Goal: Task Accomplishment & Management: Complete application form

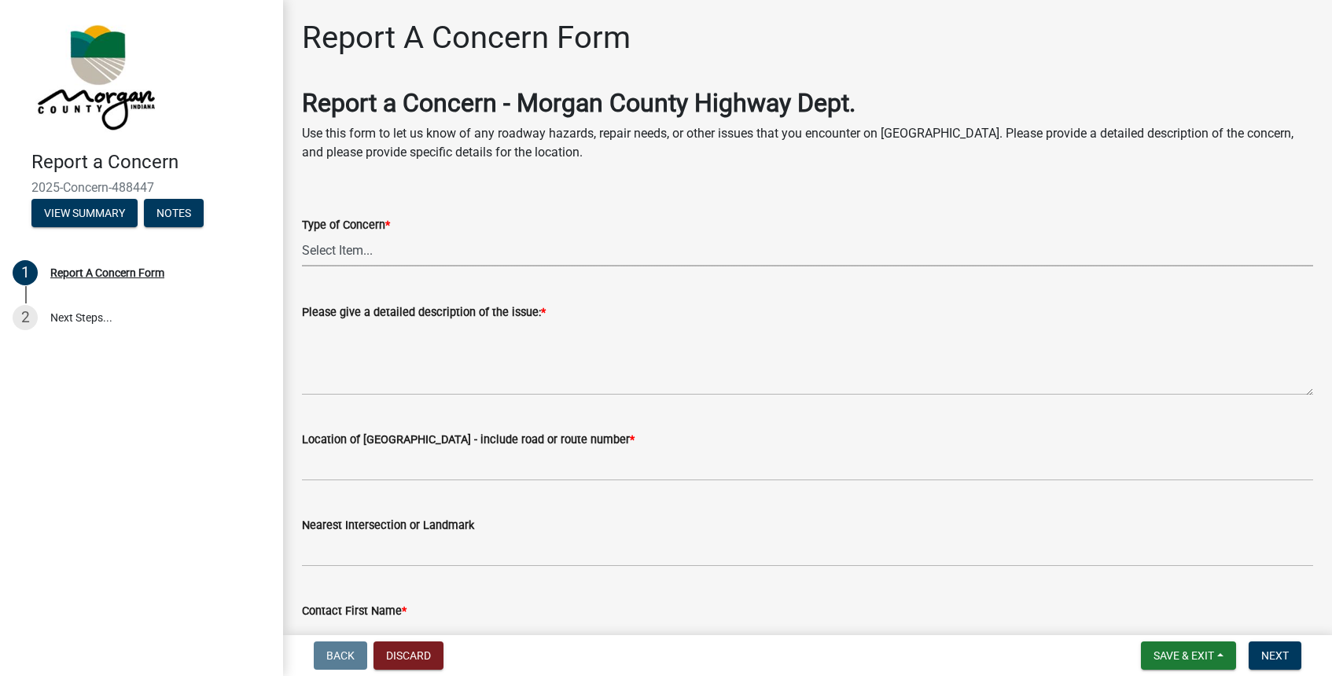
click at [338, 244] on select "Select Item... Pot Hole Patching Ditch Tree Sign Mowing Culvert Other" at bounding box center [807, 250] width 1011 height 32
click at [302, 234] on select "Select Item... Pot Hole Patching Ditch Tree Sign Mowing Culvert Other" at bounding box center [807, 250] width 1011 height 32
select select "05549d27-706b-4fc5-87d5-786b3b3055f9"
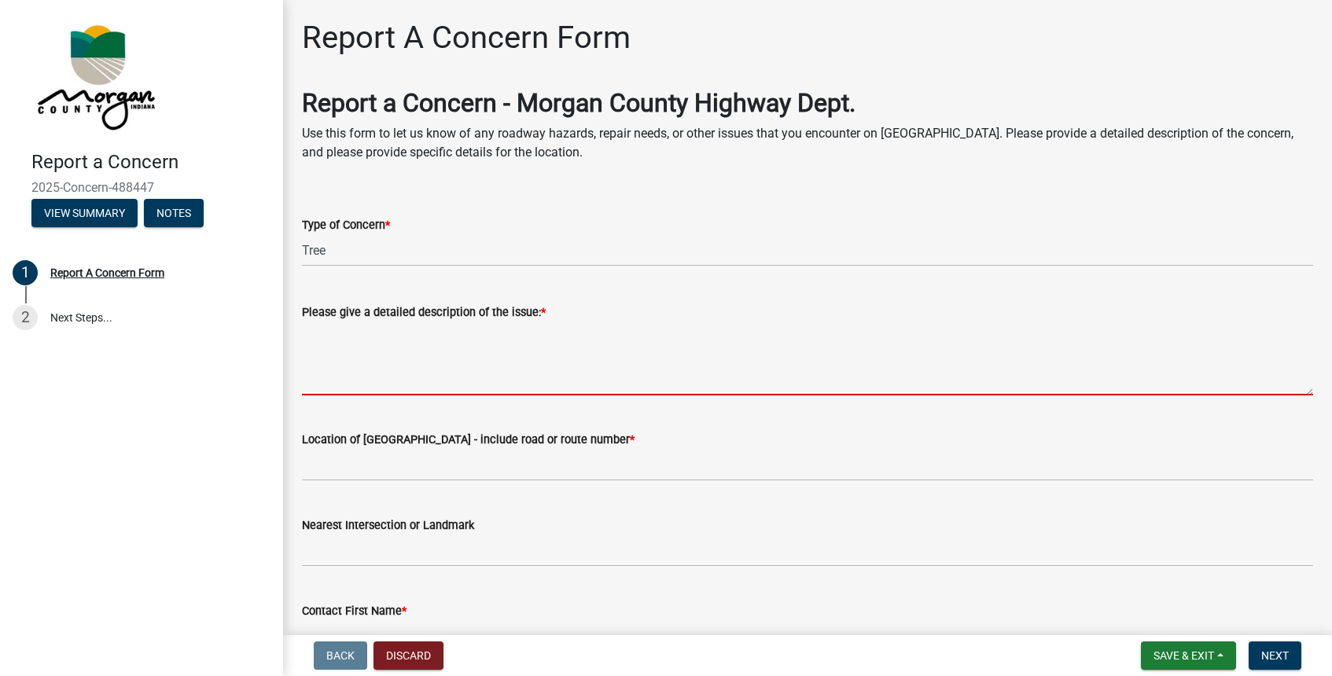
click at [318, 384] on textarea "Please give a detailed description of the issue: *" at bounding box center [807, 359] width 1011 height 74
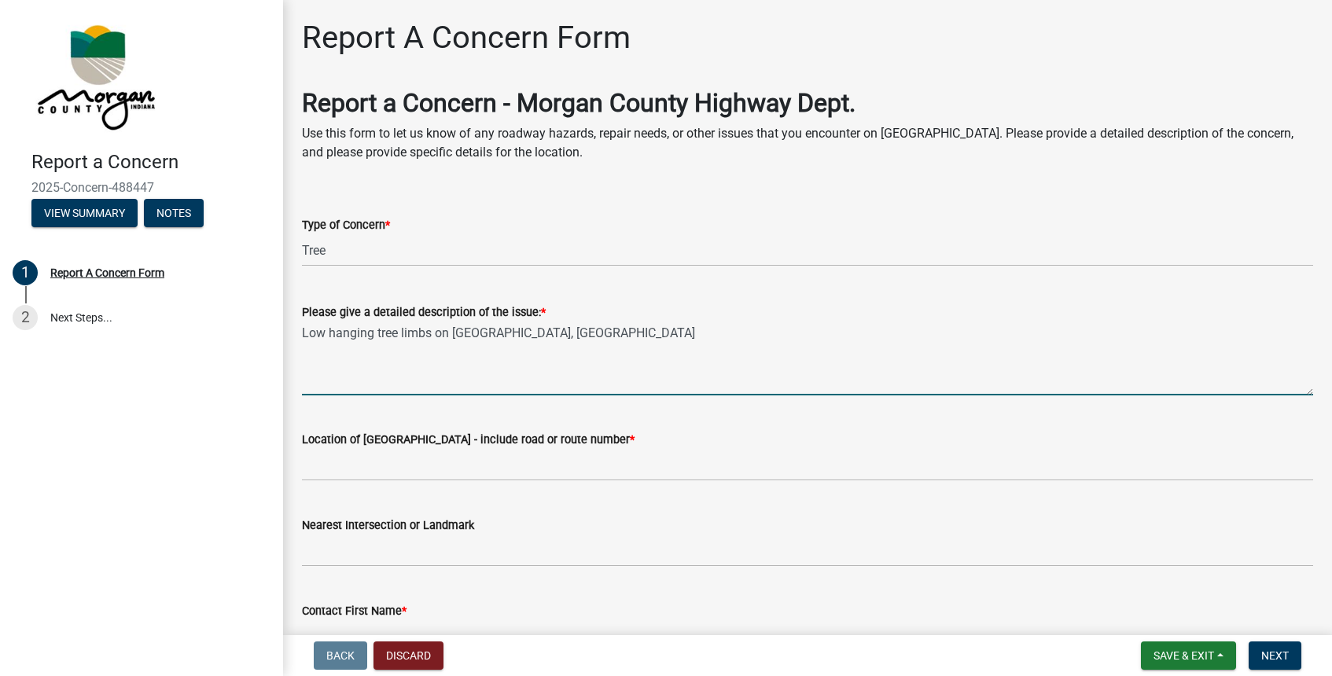
click at [636, 370] on textarea "Low hanging tree limbs on [GEOGRAPHIC_DATA], [GEOGRAPHIC_DATA]" at bounding box center [807, 359] width 1011 height 74
click at [314, 355] on textarea "Low hanging tree limbs on [GEOGRAPHIC_DATA], [GEOGRAPHIC_DATA]" at bounding box center [807, 359] width 1011 height 74
click at [676, 337] on textarea "Low hanging tree limbs on [GEOGRAPHIC_DATA], [GEOGRAPHIC_DATA]" at bounding box center [807, 359] width 1011 height 74
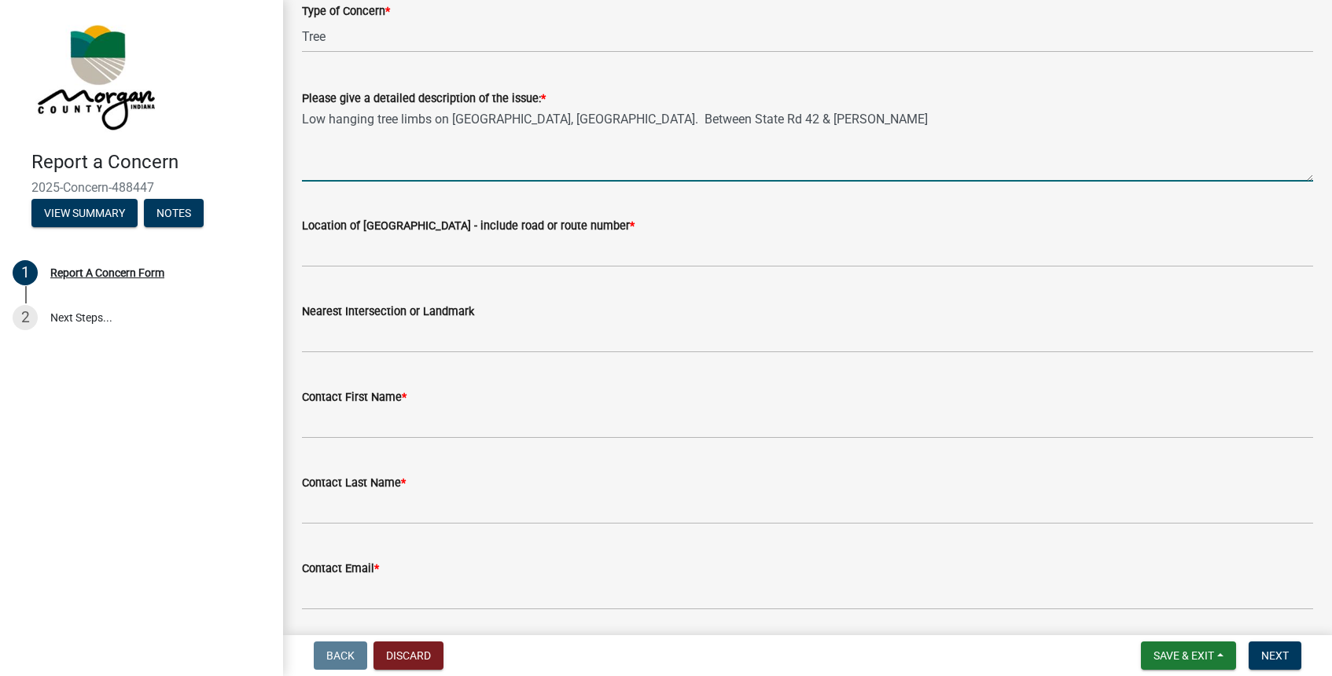
scroll to position [236, 0]
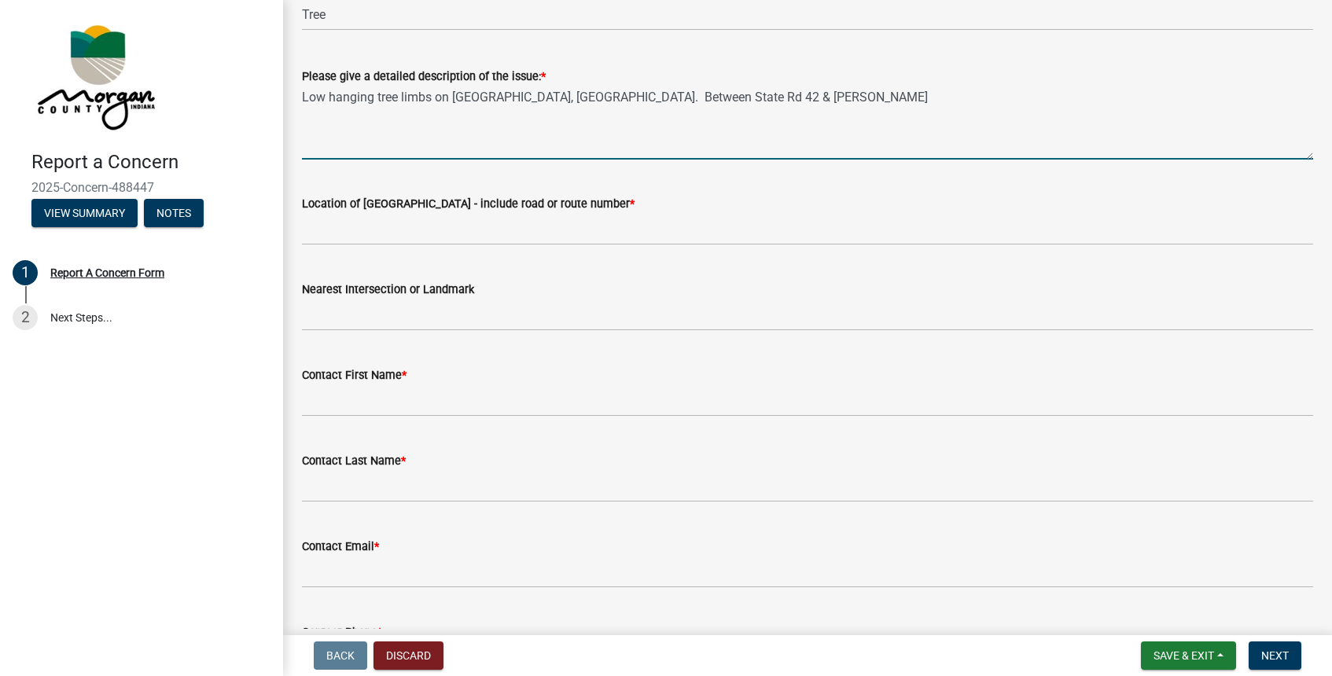
type textarea "Low hanging tree limbs on [GEOGRAPHIC_DATA], [GEOGRAPHIC_DATA]. Between State R…"
click at [361, 201] on label "Location of [GEOGRAPHIC_DATA] - include road or route number *" at bounding box center [468, 204] width 333 height 11
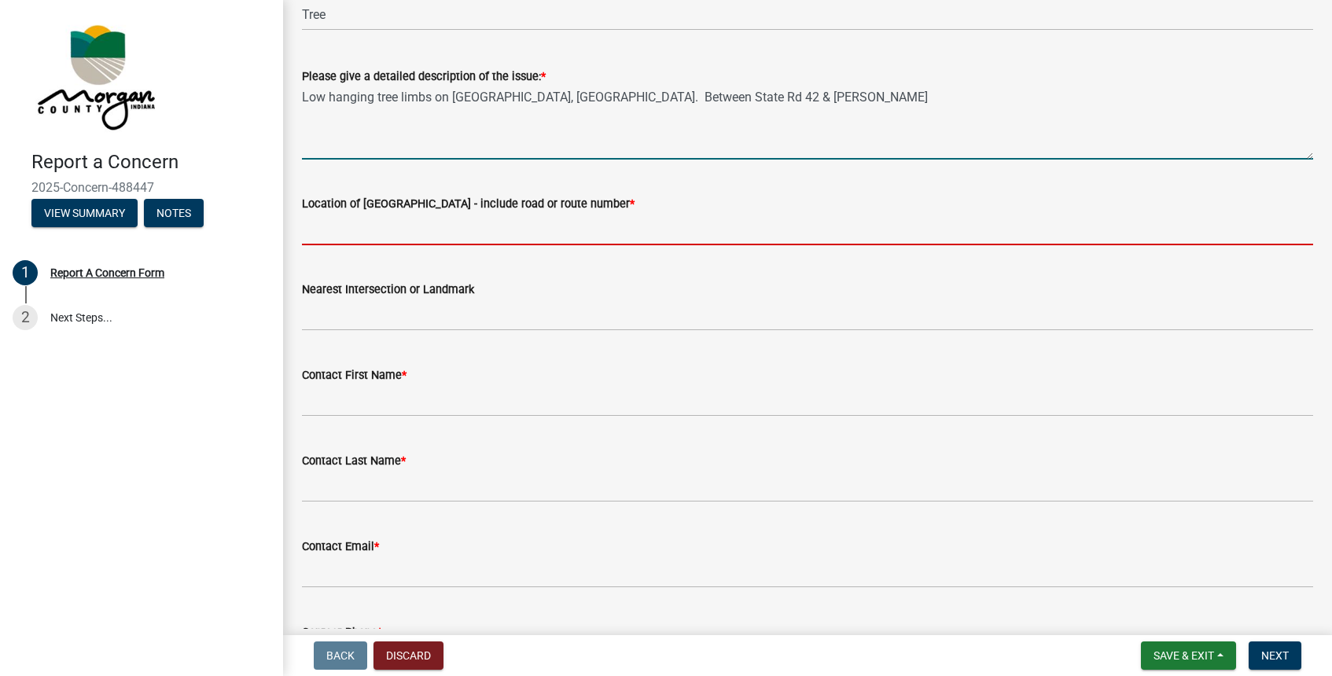
click at [361, 213] on input "Location of [GEOGRAPHIC_DATA] - include road or route number *" at bounding box center [807, 229] width 1011 height 32
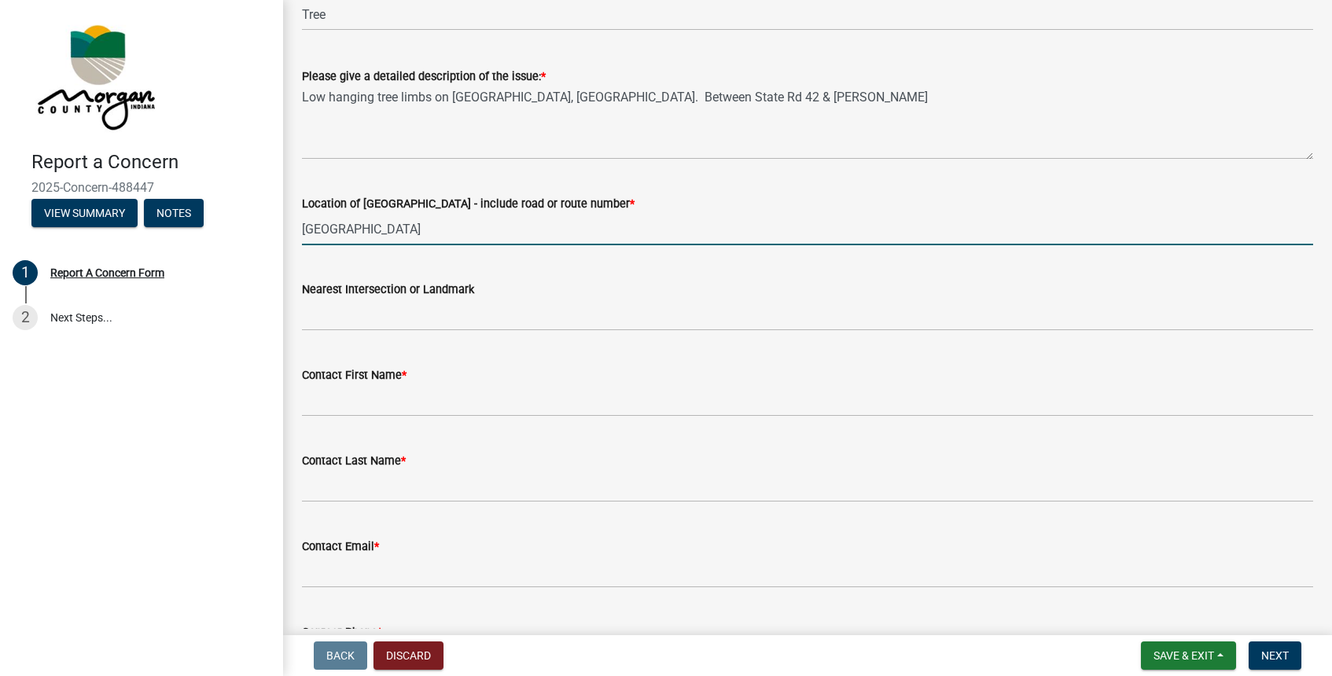
type input "[GEOGRAPHIC_DATA]"
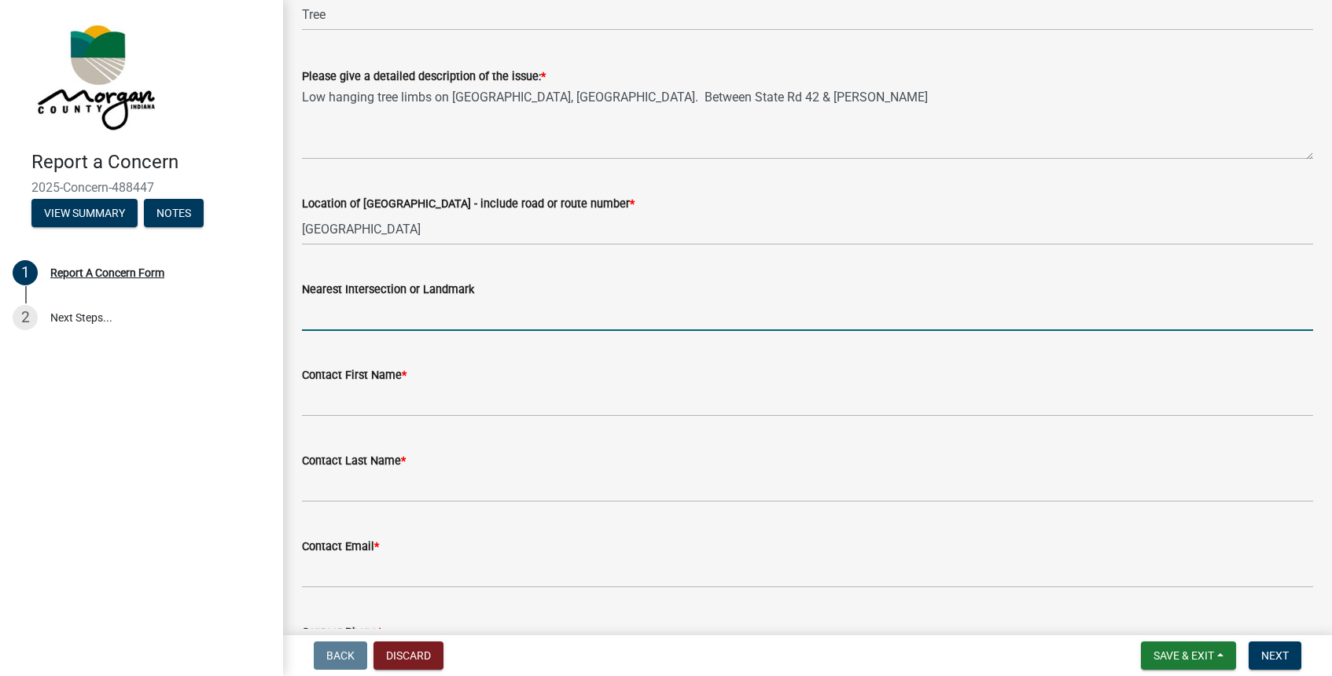
click at [341, 319] on input "Nearest Intersection or Landmark" at bounding box center [807, 315] width 1011 height 32
type input "4"
type input "J"
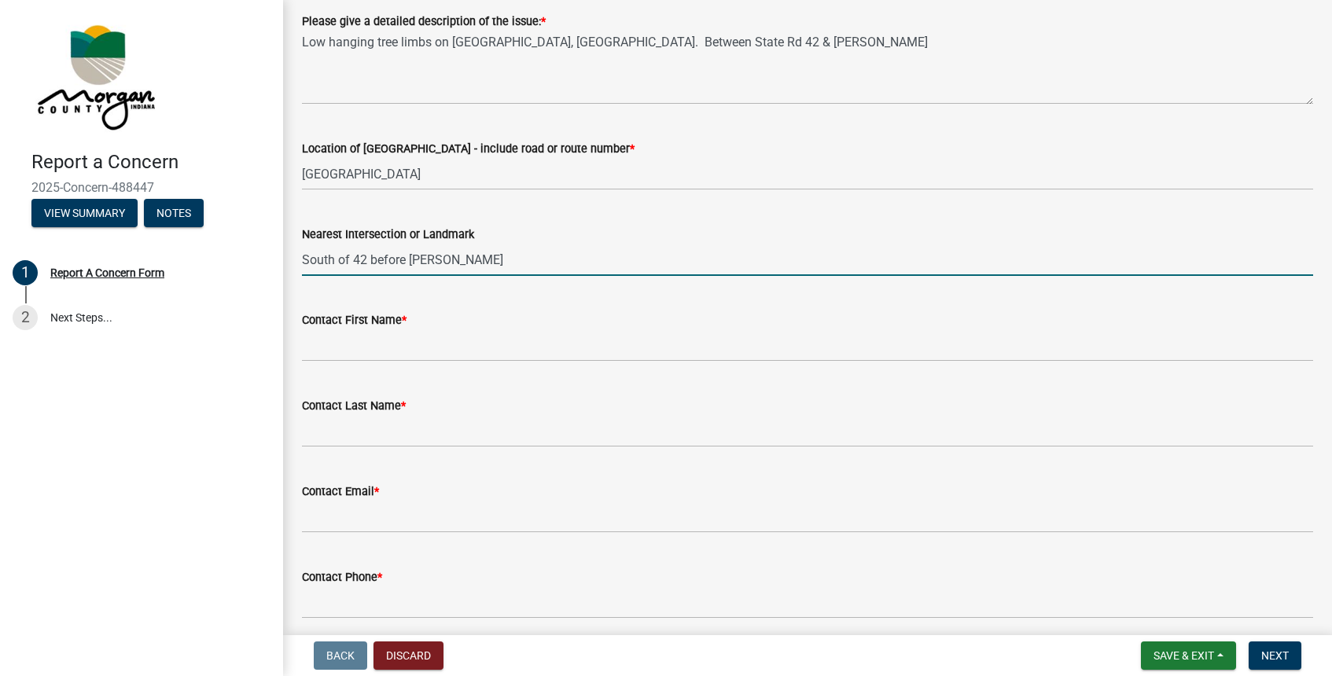
scroll to position [315, 0]
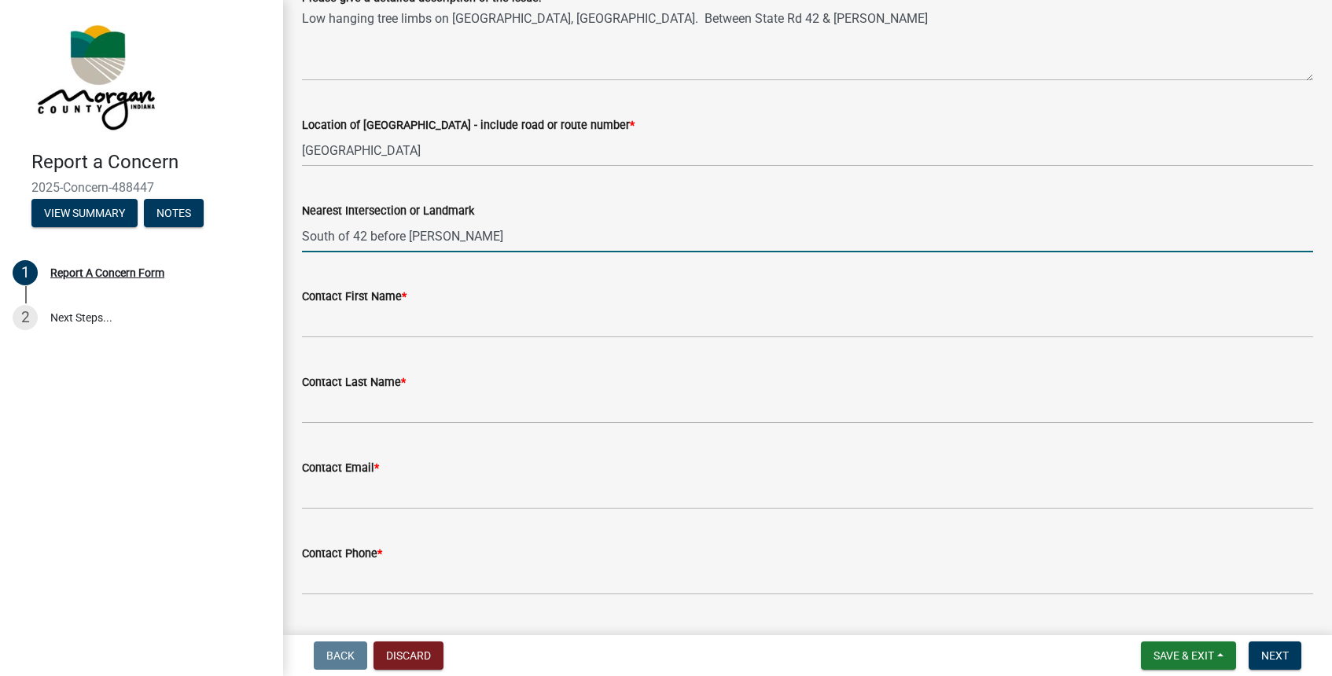
type input "South of 42 before [PERSON_NAME]"
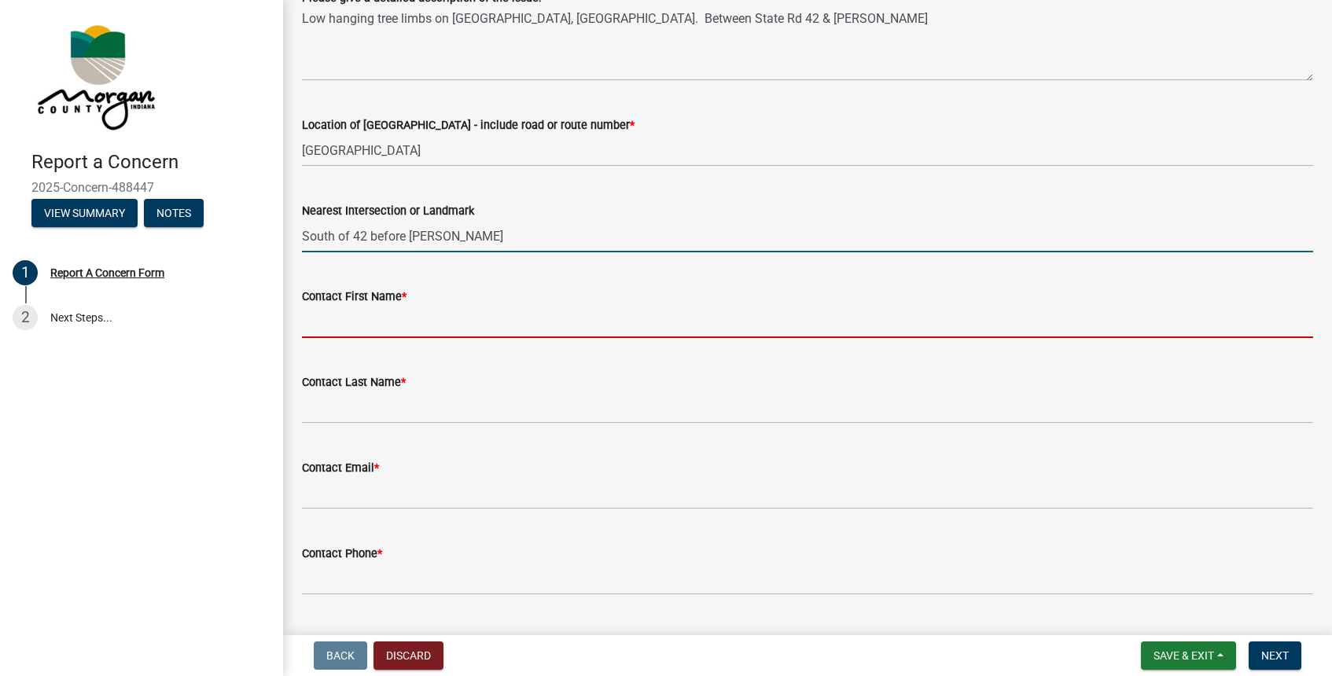
click at [331, 319] on input "Contact First Name *" at bounding box center [807, 322] width 1011 height 32
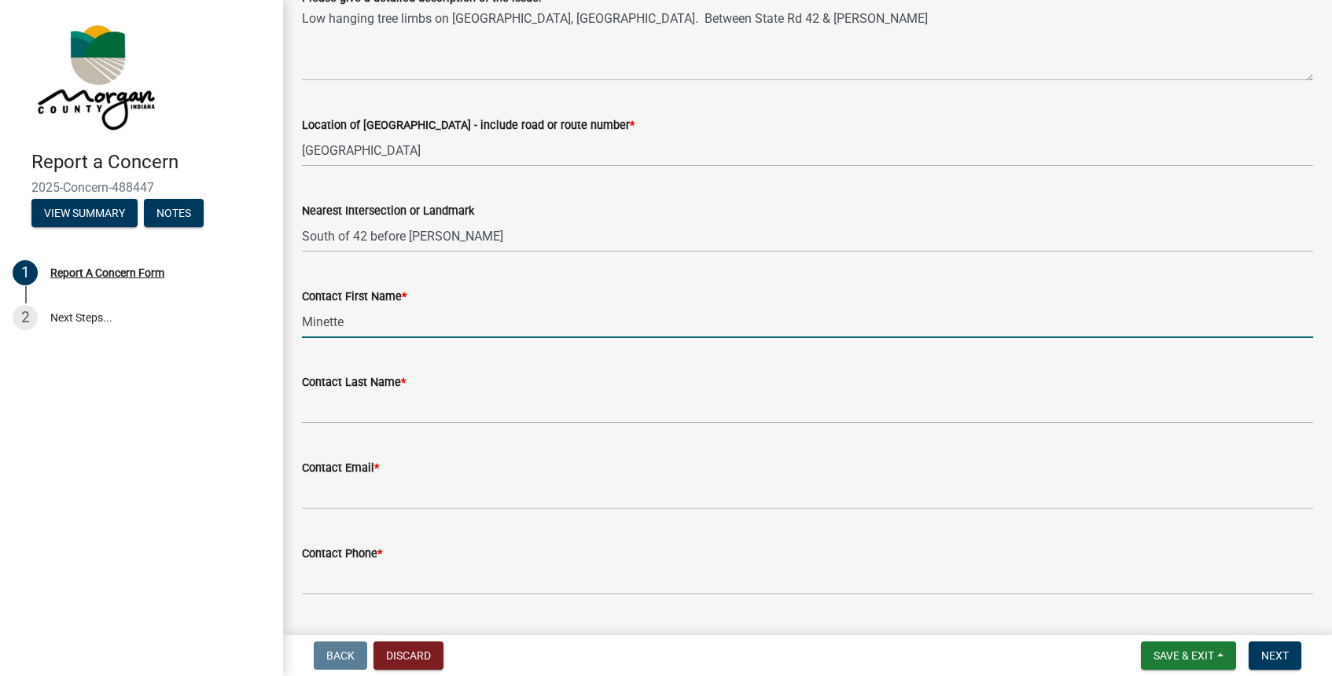
type input "Minette"
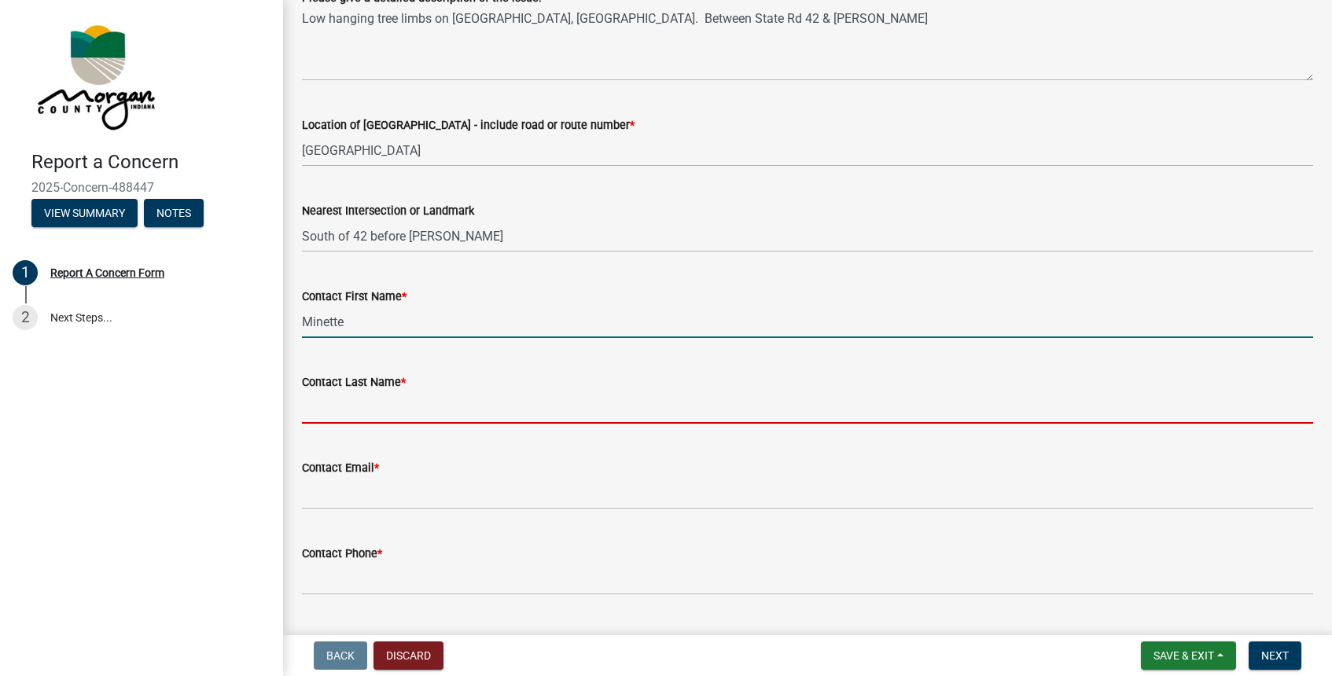
click at [321, 400] on input "Contact Last Name *" at bounding box center [807, 408] width 1011 height 32
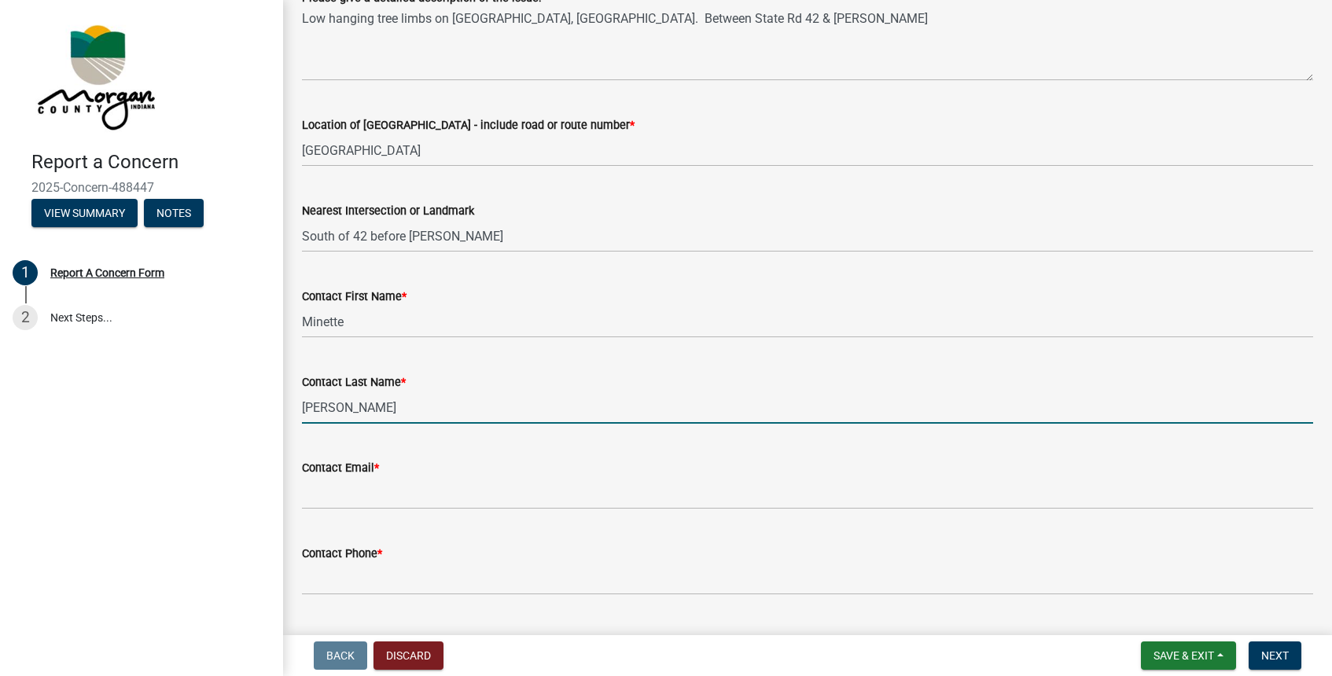
type input "[PERSON_NAME]"
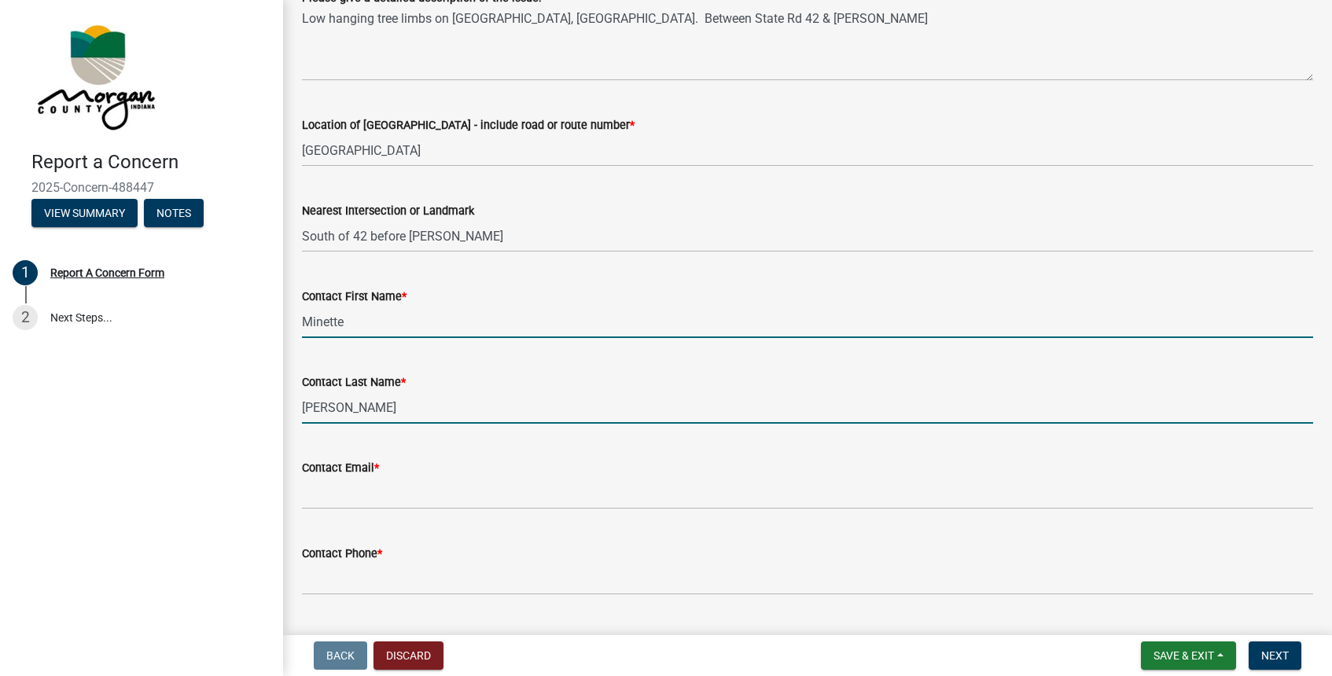
click at [370, 324] on input "Minette" at bounding box center [807, 322] width 1011 height 32
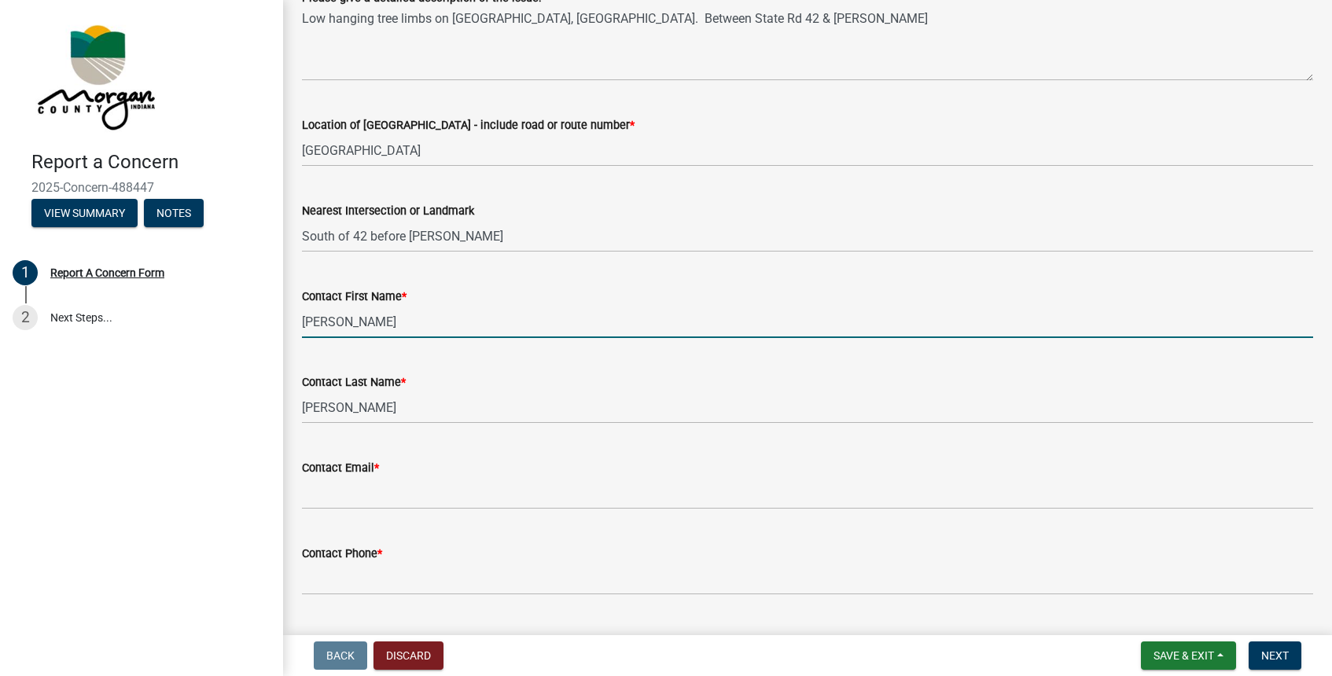
type input "[PERSON_NAME]"
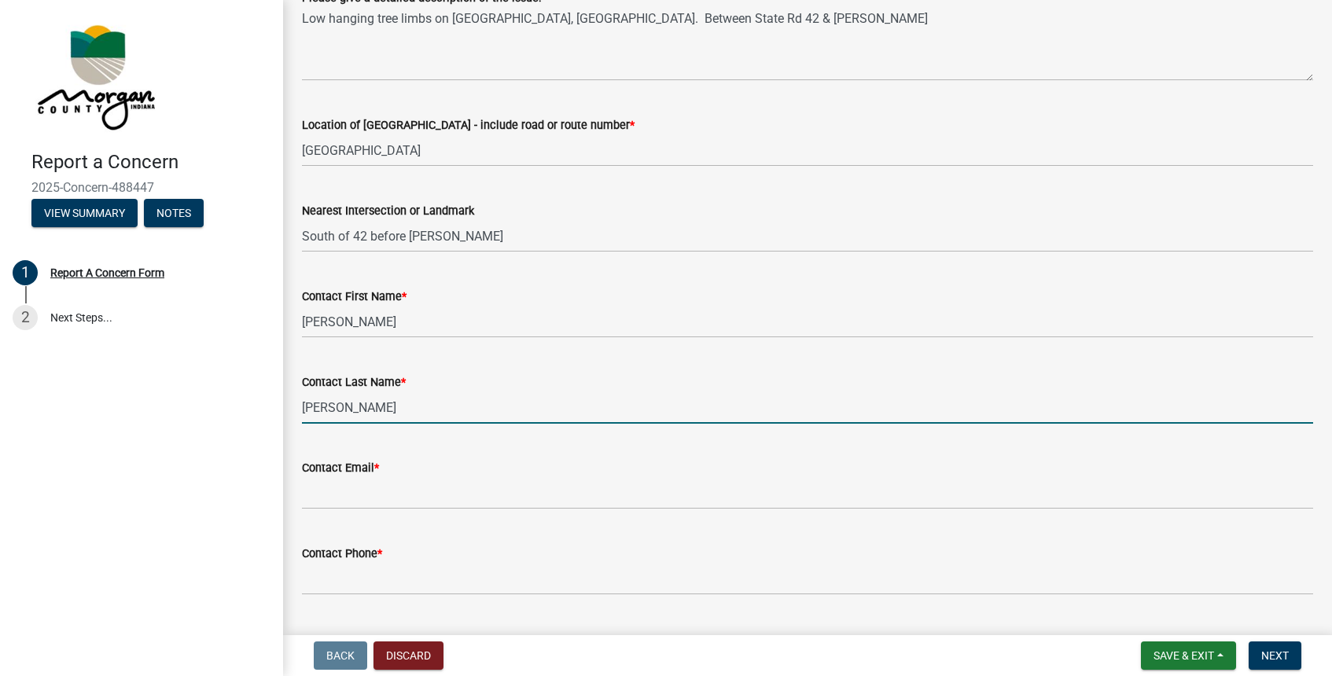
click at [382, 414] on input "[PERSON_NAME]" at bounding box center [807, 408] width 1011 height 32
type input "E"
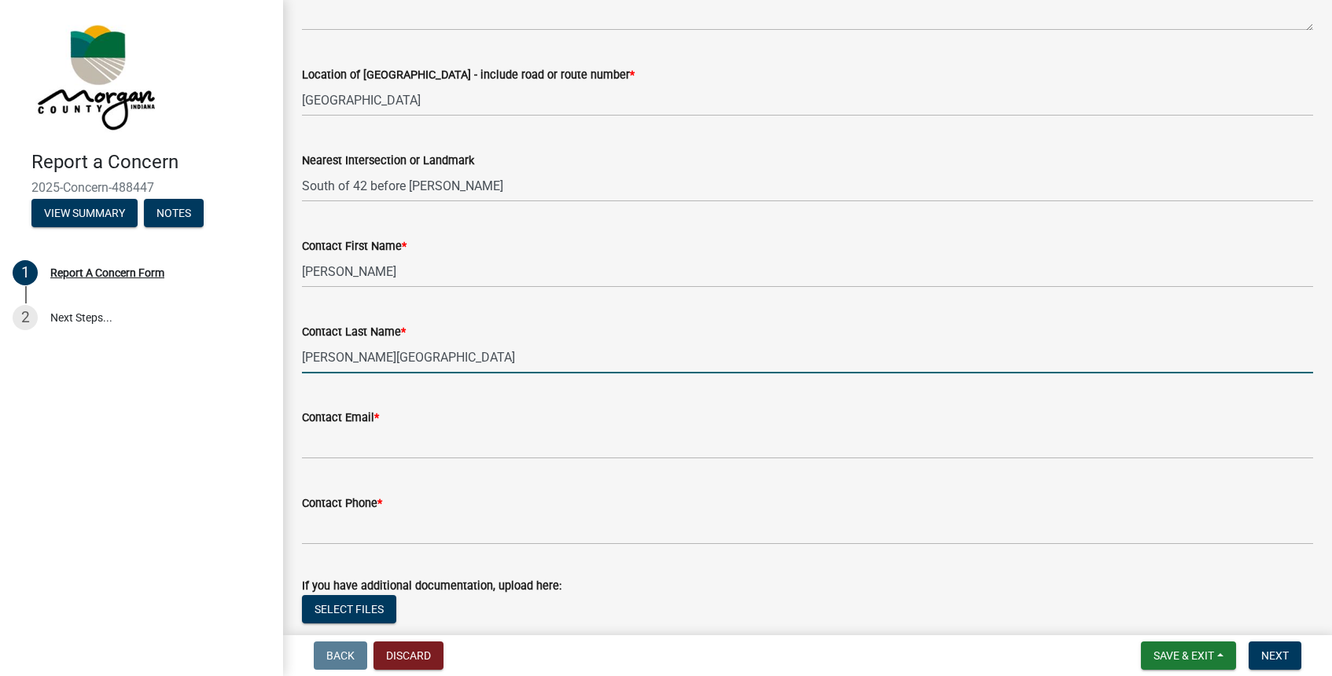
scroll to position [502, 0]
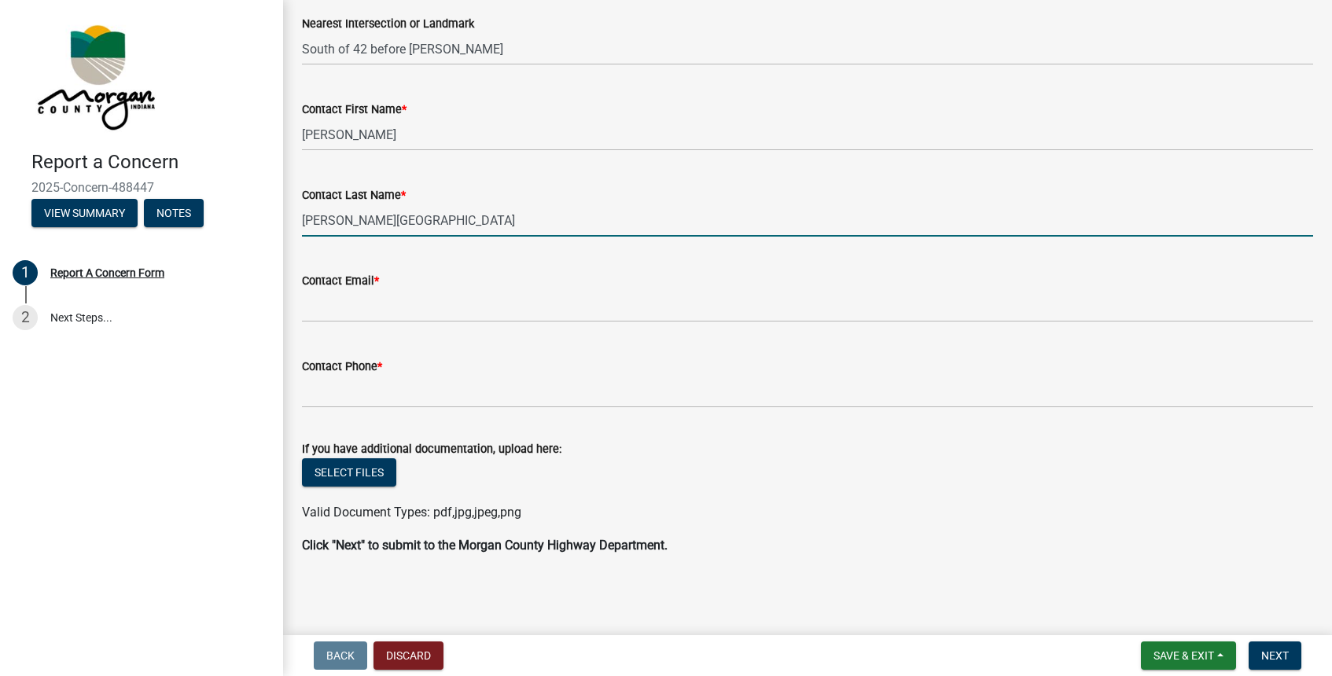
type input "[PERSON_NAME][GEOGRAPHIC_DATA]"
click at [322, 283] on label "Contact Email *" at bounding box center [340, 281] width 77 height 11
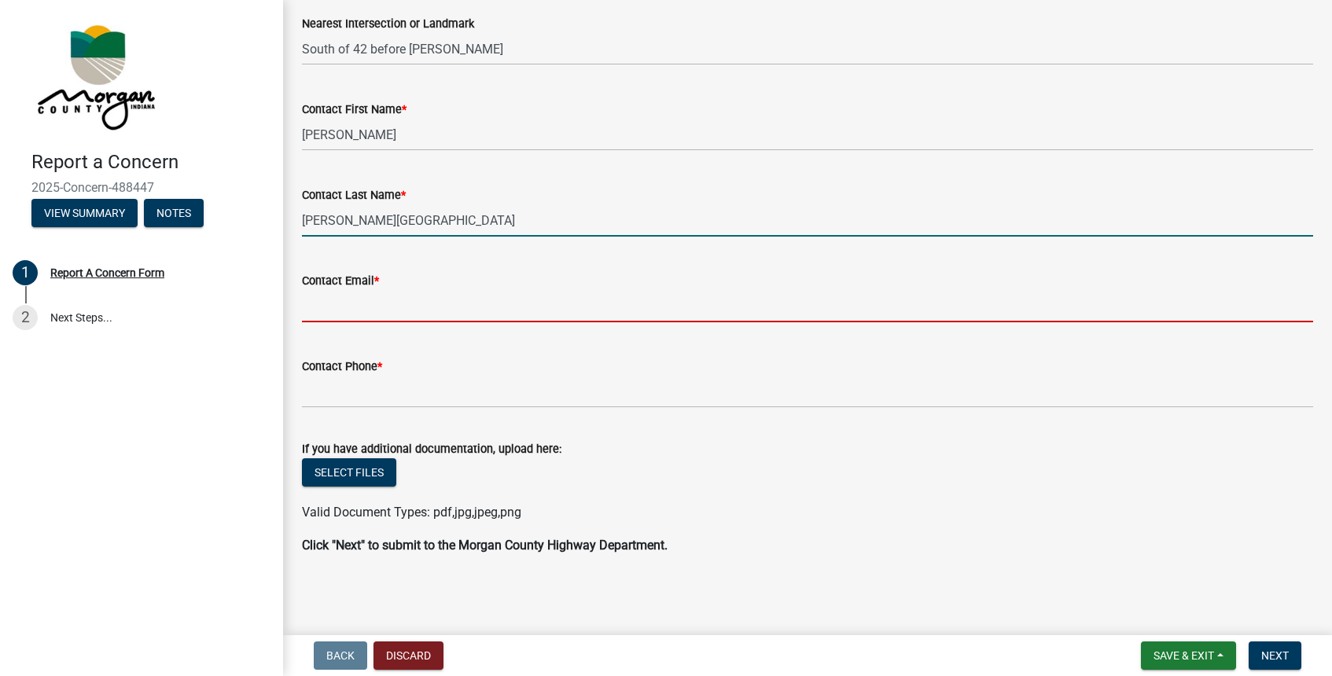
click at [322, 290] on input "Contact Email *" at bounding box center [807, 306] width 1011 height 32
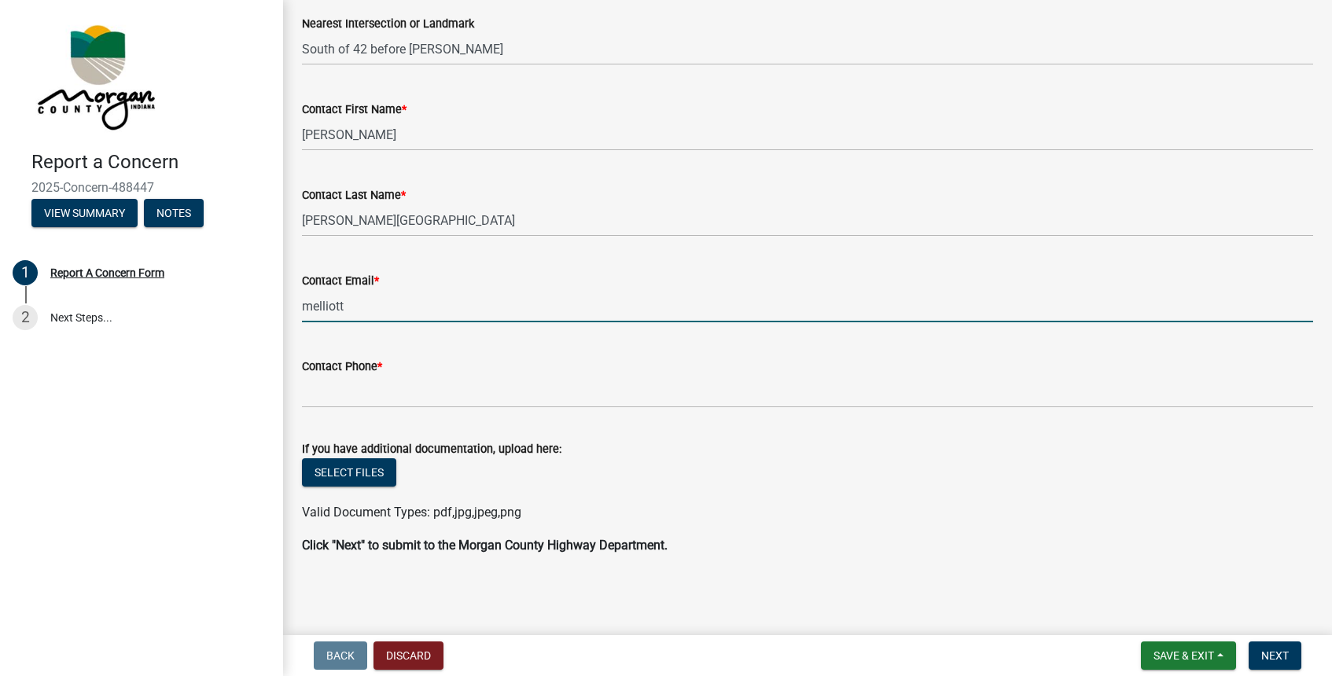
type input "[EMAIL_ADDRESS][DOMAIN_NAME]"
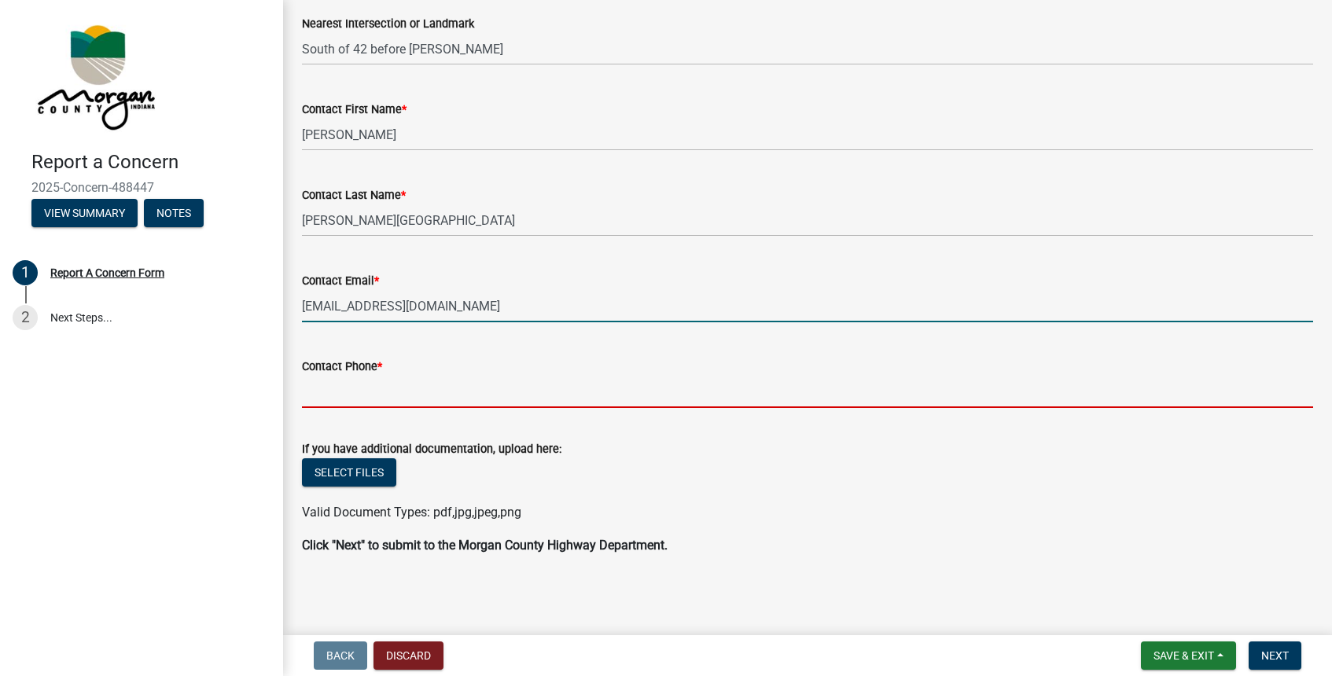
type input "3179963720"
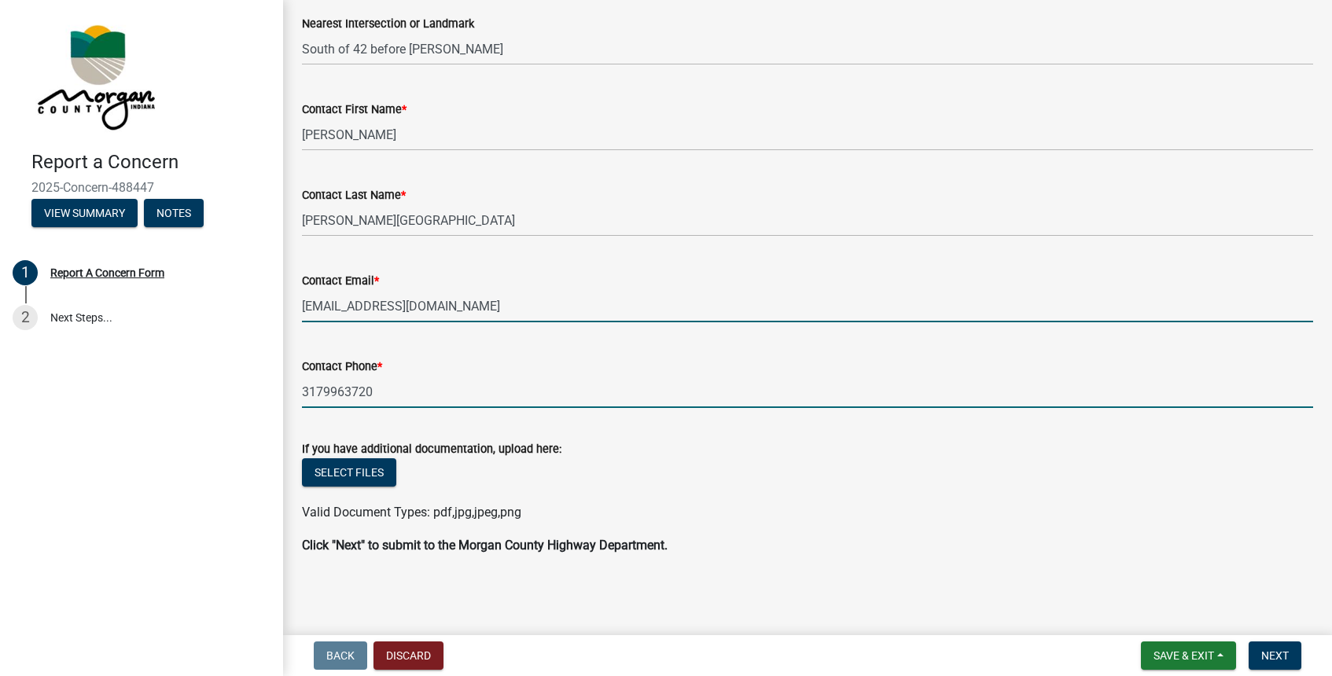
click at [406, 392] on input "3179963720" at bounding box center [807, 392] width 1011 height 32
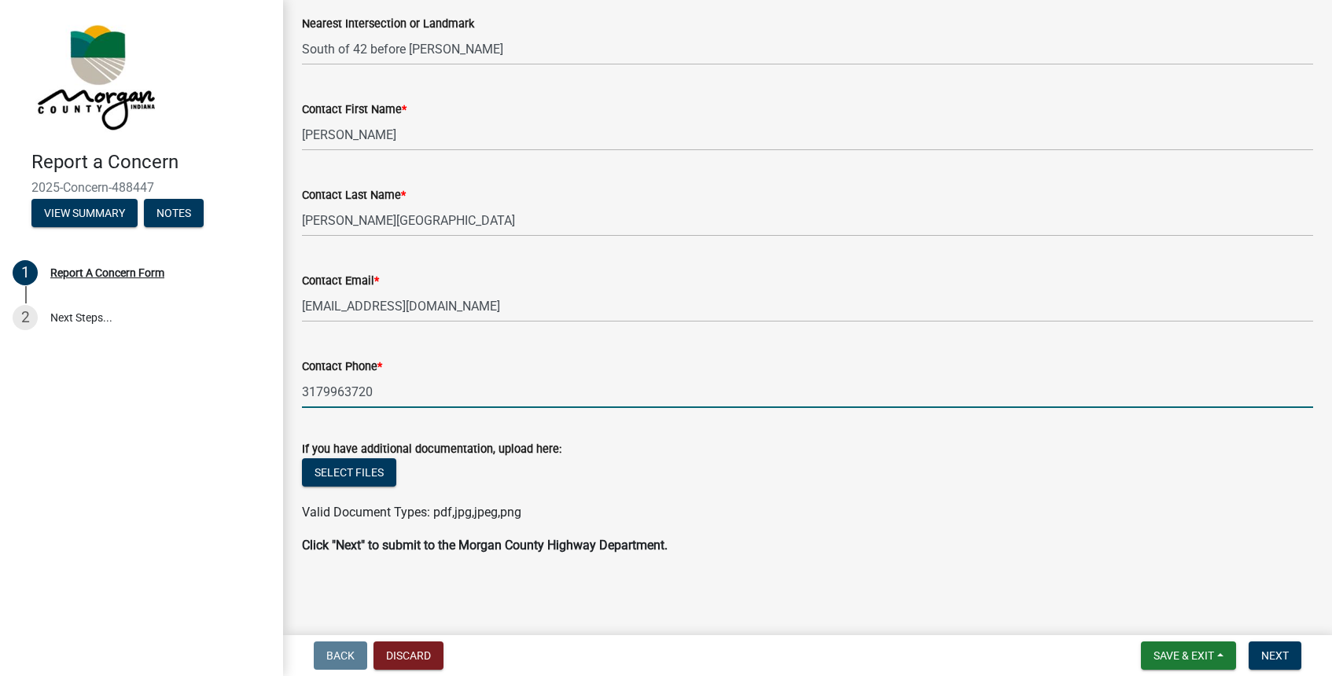
click at [674, 470] on div "Select files" at bounding box center [807, 475] width 1011 height 32
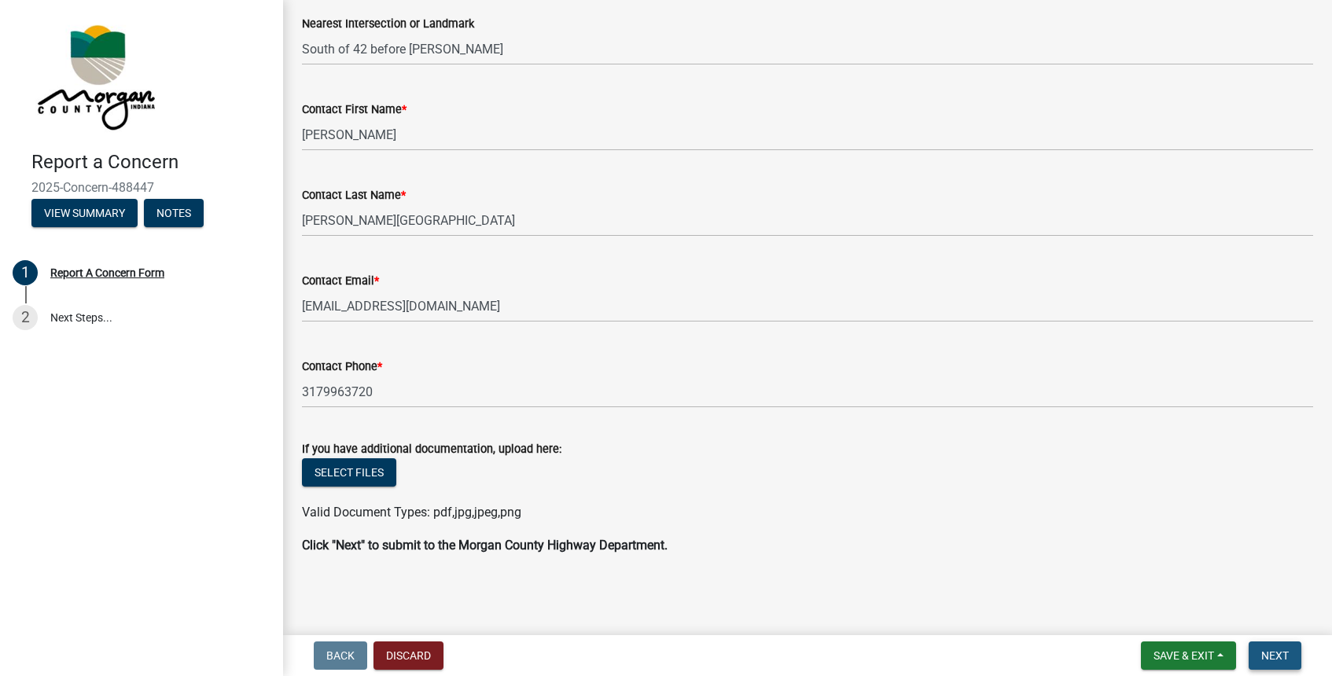
click at [1275, 657] on span "Next" at bounding box center [1275, 656] width 28 height 13
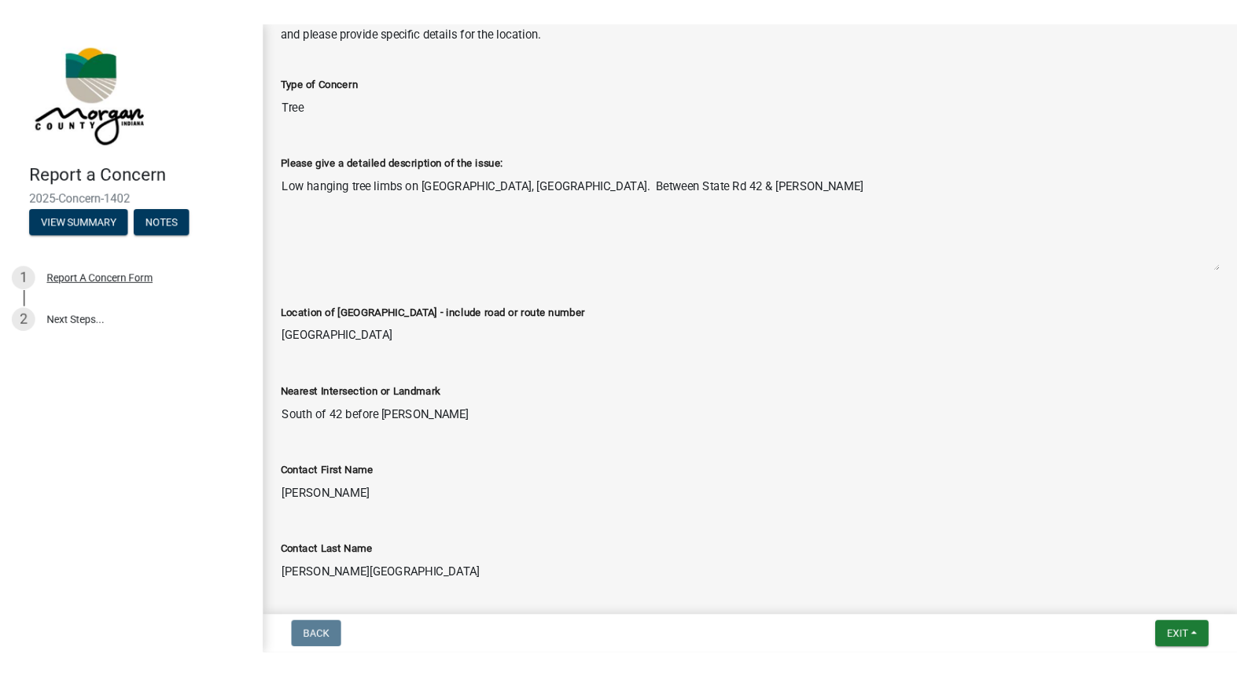
scroll to position [0, 0]
